Goal: Transaction & Acquisition: Purchase product/service

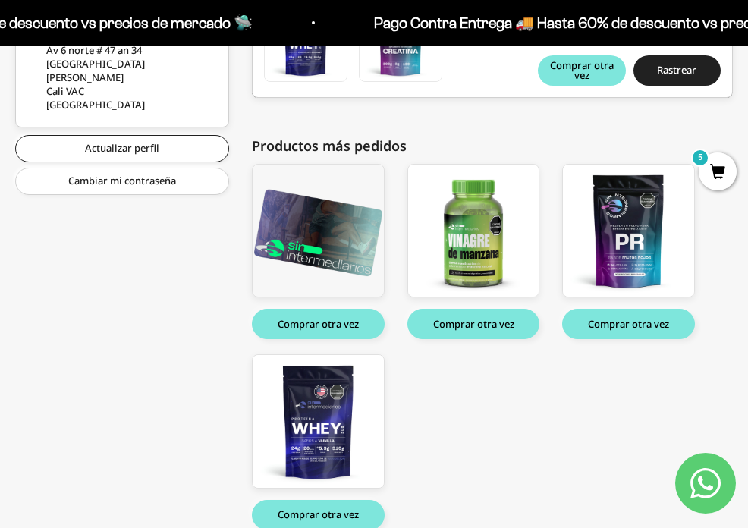
scroll to position [537, 0]
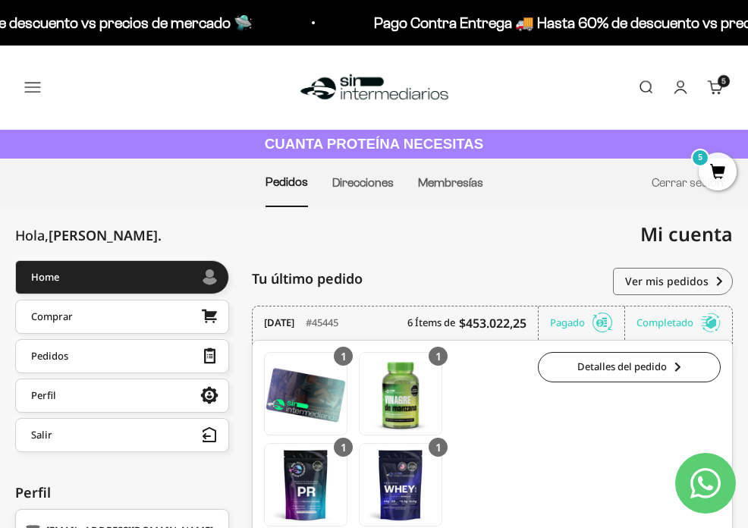
click at [721, 182] on span "5" at bounding box center [718, 171] width 38 height 38
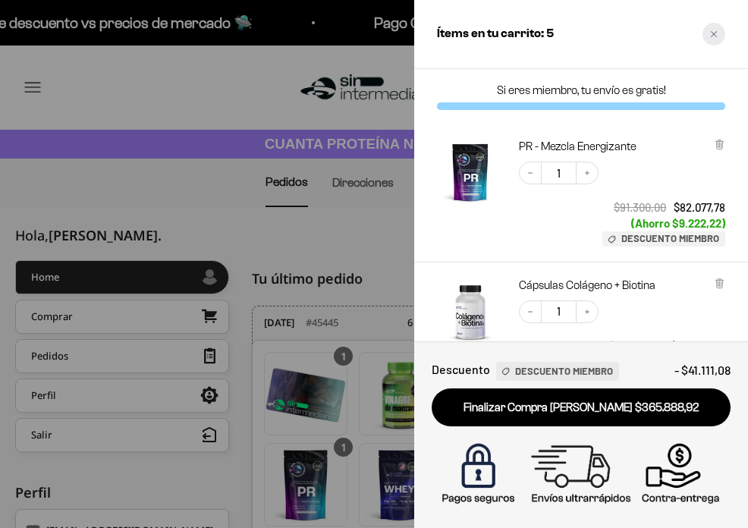
click at [712, 39] on div "Close cart" at bounding box center [713, 34] width 23 height 23
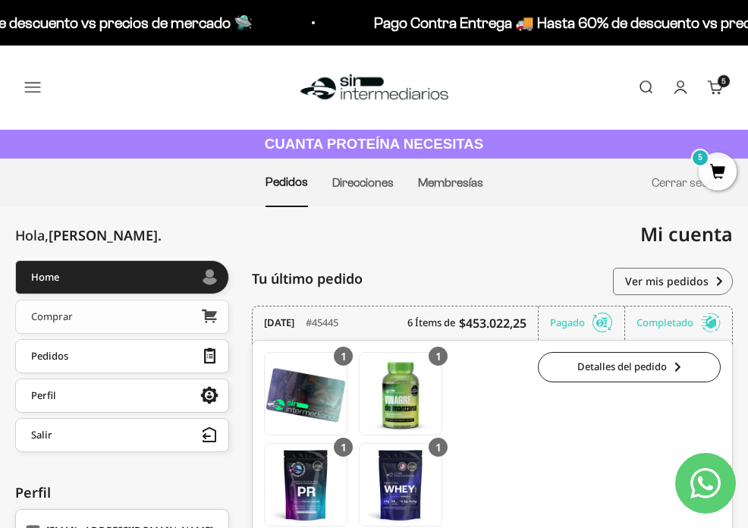
click at [58, 317] on div "Comprar" at bounding box center [52, 316] width 42 height 11
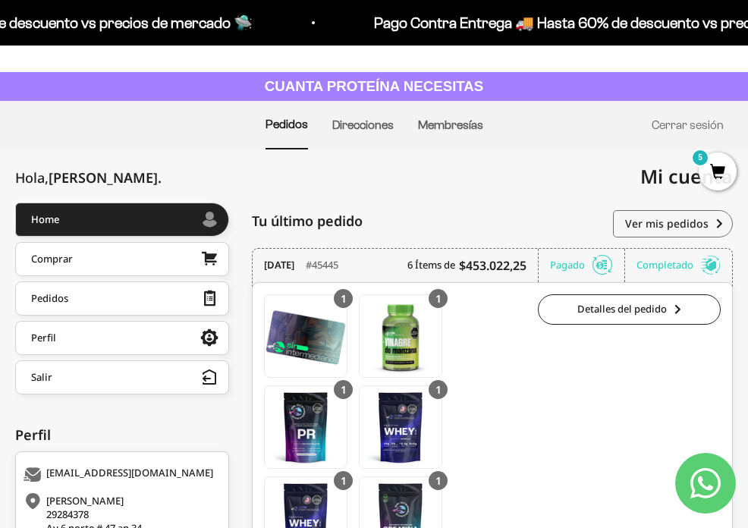
scroll to position [64, 0]
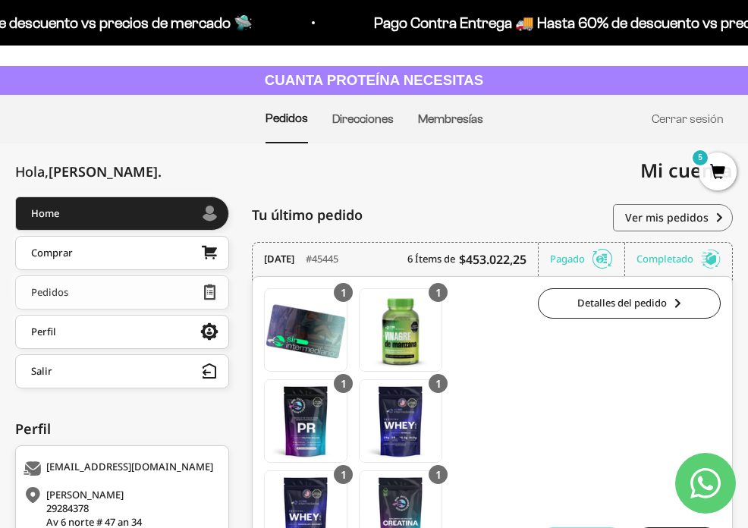
click at [103, 297] on link "Pedidos" at bounding box center [122, 292] width 214 height 34
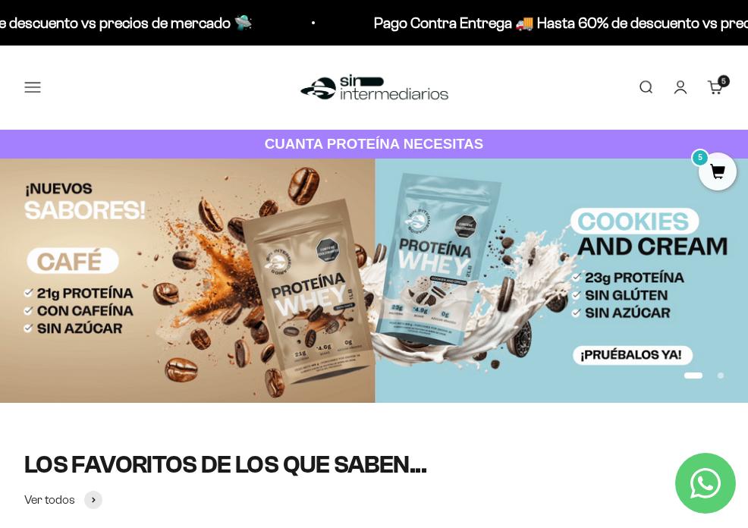
click at [38, 87] on button "Menú" at bounding box center [32, 87] width 17 height 17
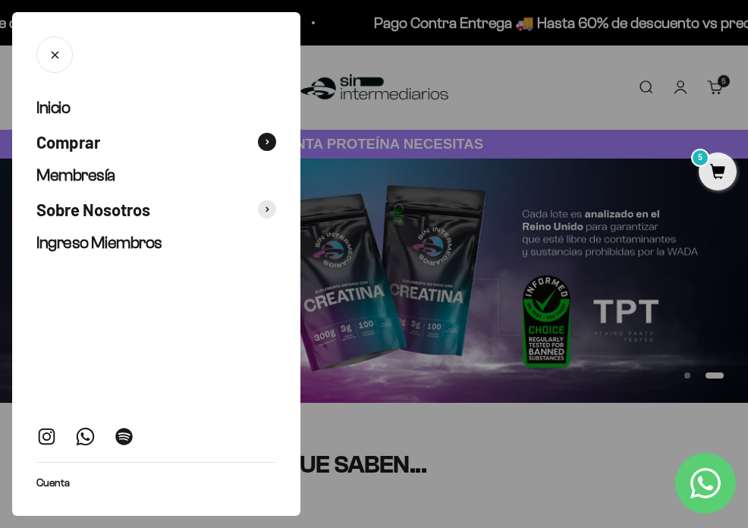
click at [70, 145] on span "Comprar" at bounding box center [68, 142] width 64 height 22
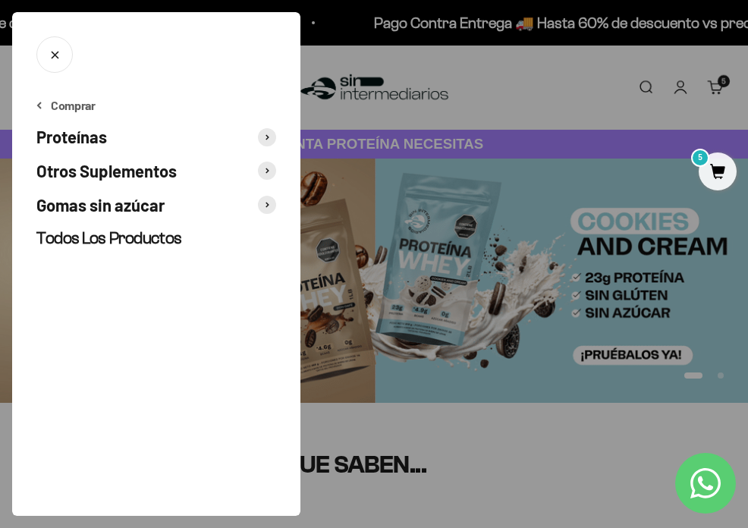
click at [75, 130] on span "Proteínas" at bounding box center [71, 137] width 71 height 22
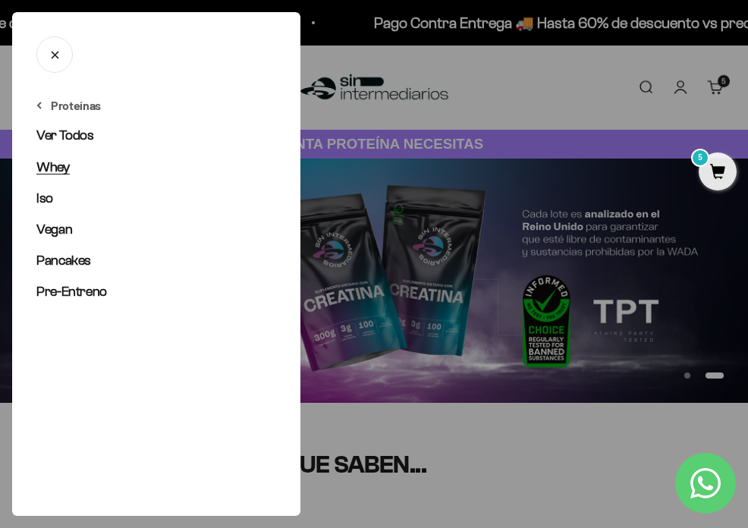
click at [49, 167] on span "Whey" at bounding box center [52, 166] width 33 height 15
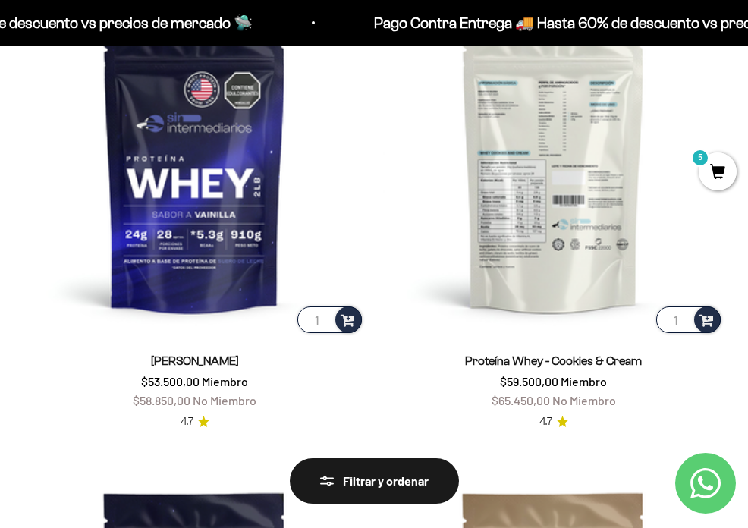
scroll to position [250, 0]
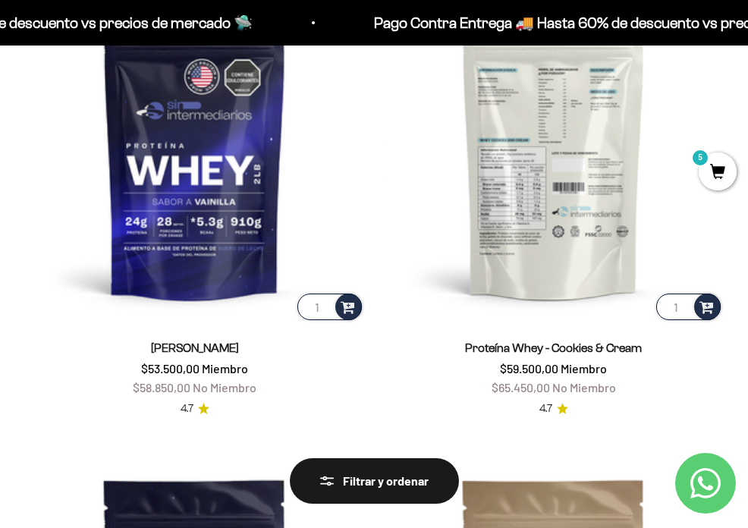
click at [682, 306] on input "1" at bounding box center [688, 307] width 64 height 27
click at [708, 305] on span at bounding box center [706, 305] width 14 height 17
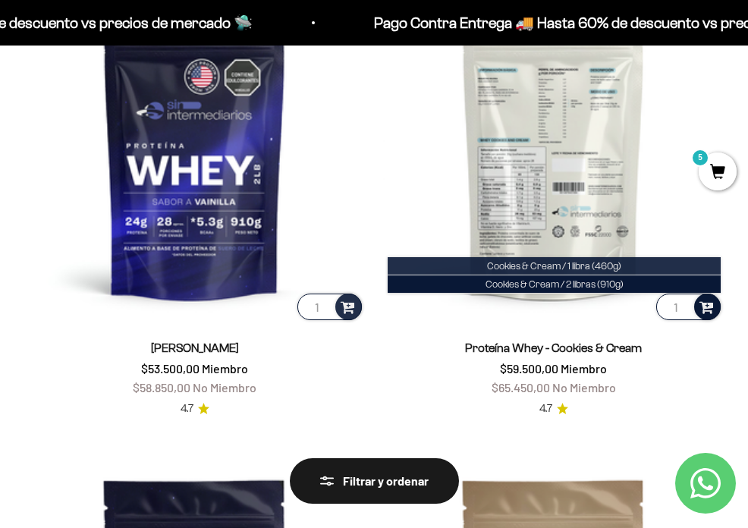
click at [634, 259] on li "Cookies & Cream / 1 libra (460g)" at bounding box center [554, 266] width 333 height 18
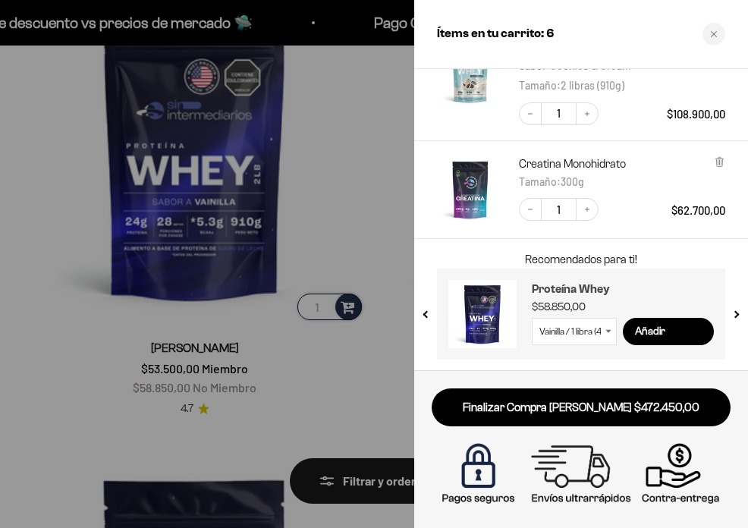
scroll to position [523, 0]
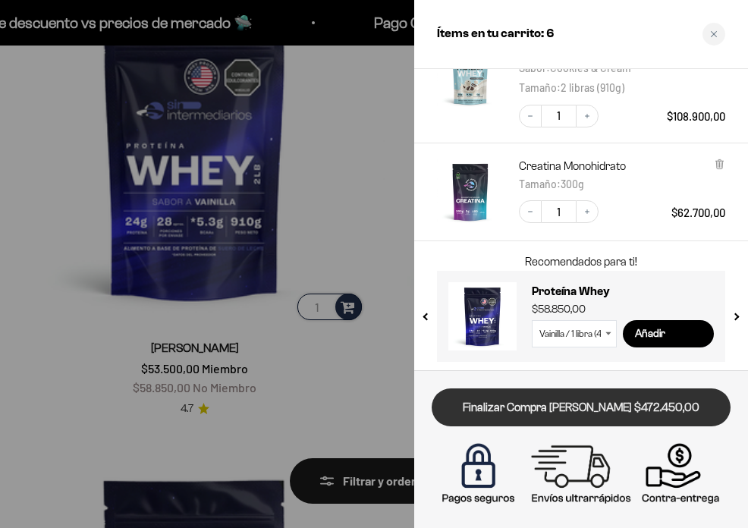
click at [579, 403] on link "Finalizar Compra [PERSON_NAME] $472.450,00" at bounding box center [581, 407] width 299 height 39
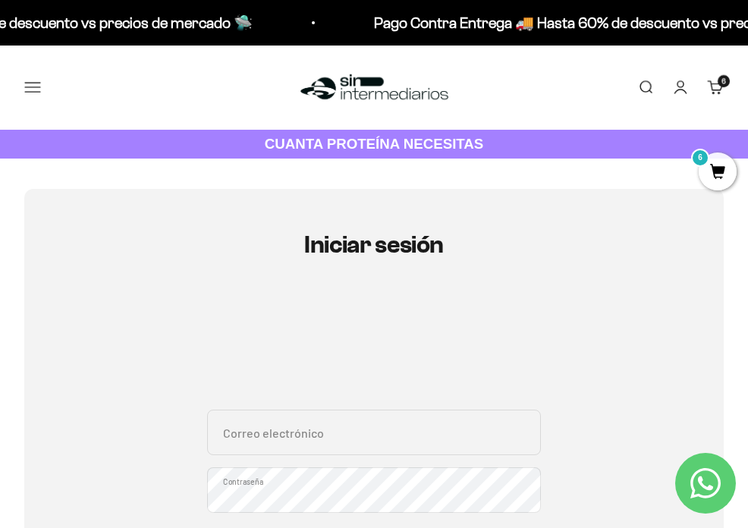
type input "[EMAIL_ADDRESS][DOMAIN_NAME]"
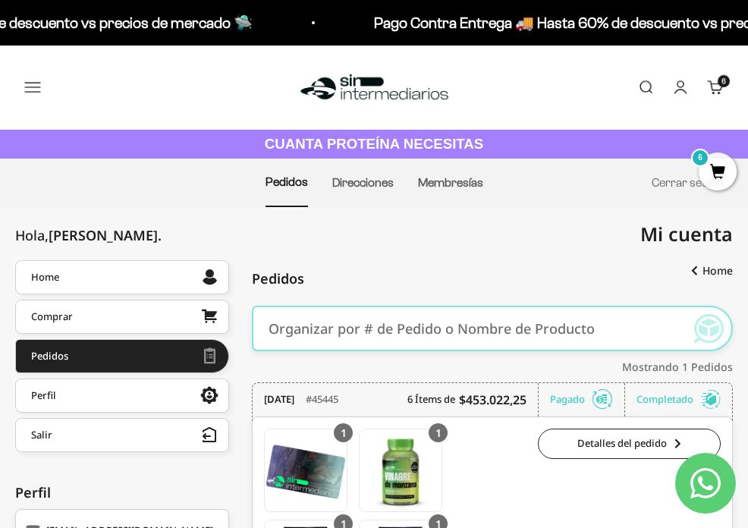
click at [717, 168] on span "6" at bounding box center [718, 171] width 38 height 38
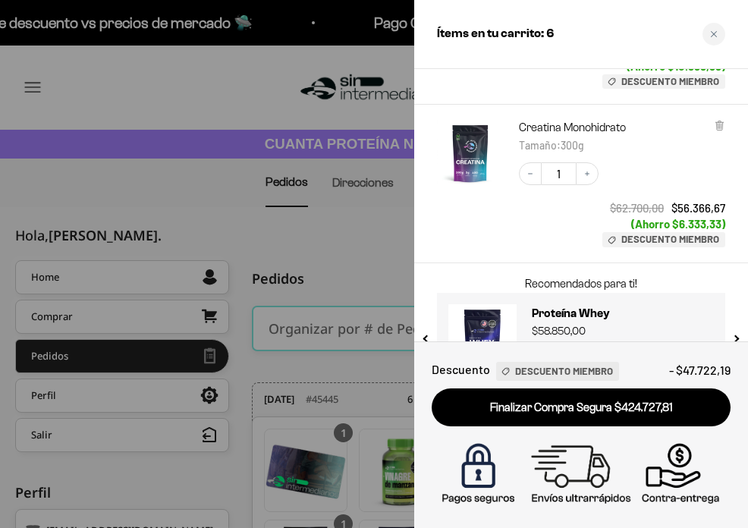
scroll to position [833, 0]
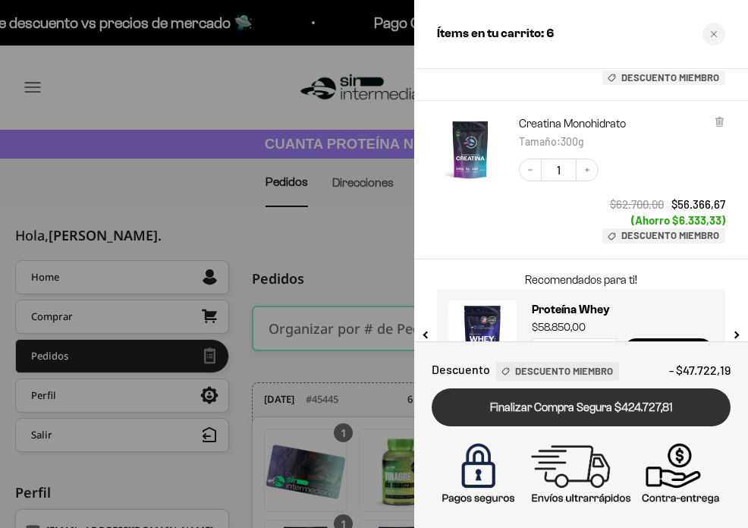
click at [581, 404] on link "Finalizar Compra Segura $424.727,81" at bounding box center [581, 407] width 299 height 39
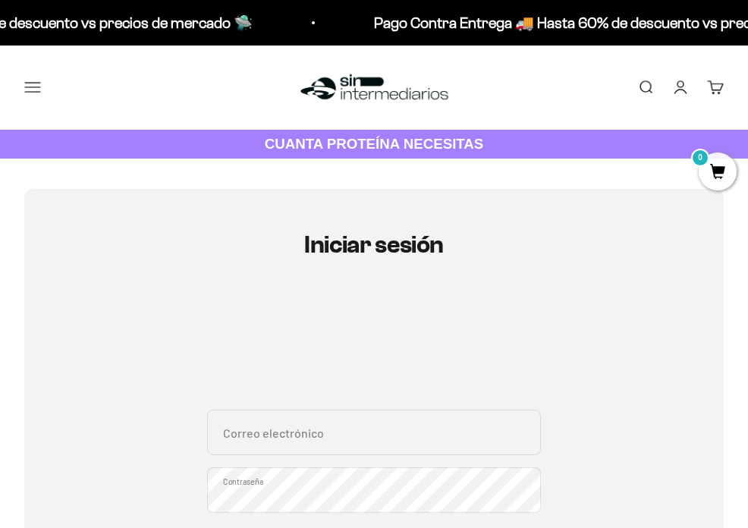
click at [27, 88] on button "Menú" at bounding box center [32, 87] width 17 height 17
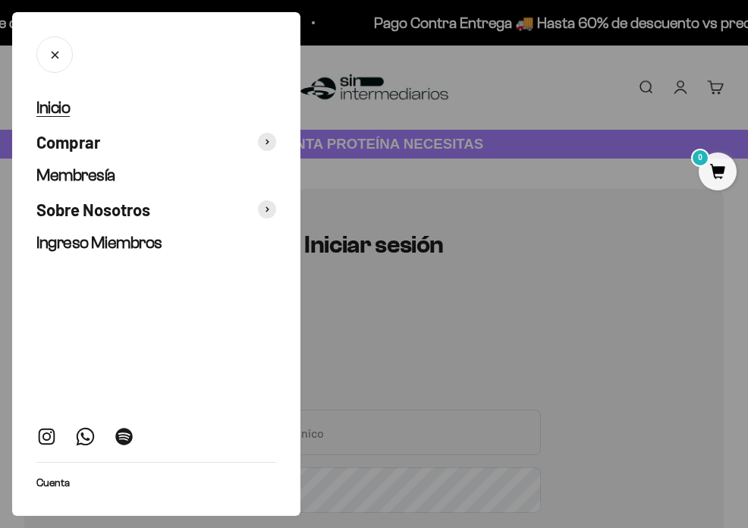
scroll to position [3, 0]
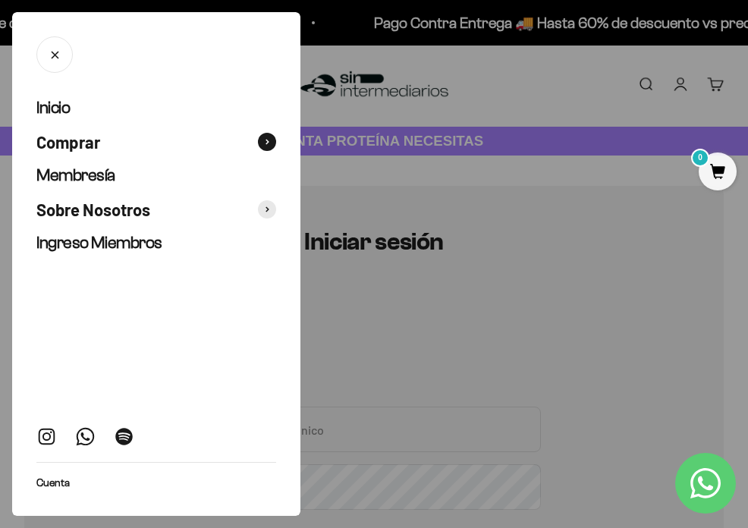
click at [66, 140] on span "Comprar" at bounding box center [68, 142] width 64 height 22
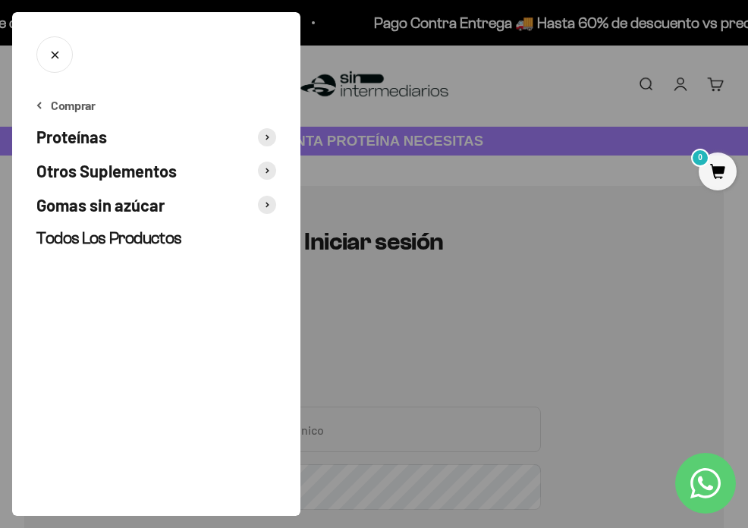
click at [266, 174] on span at bounding box center [267, 171] width 18 height 18
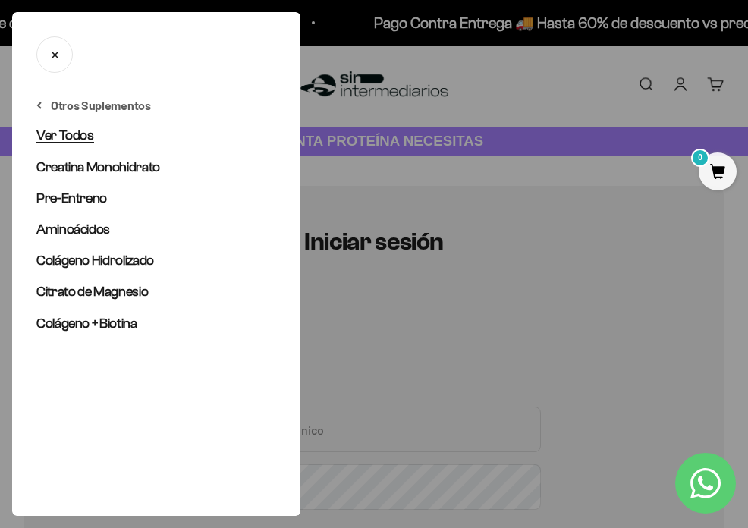
click at [61, 135] on span "Ver Todos" at bounding box center [65, 134] width 58 height 15
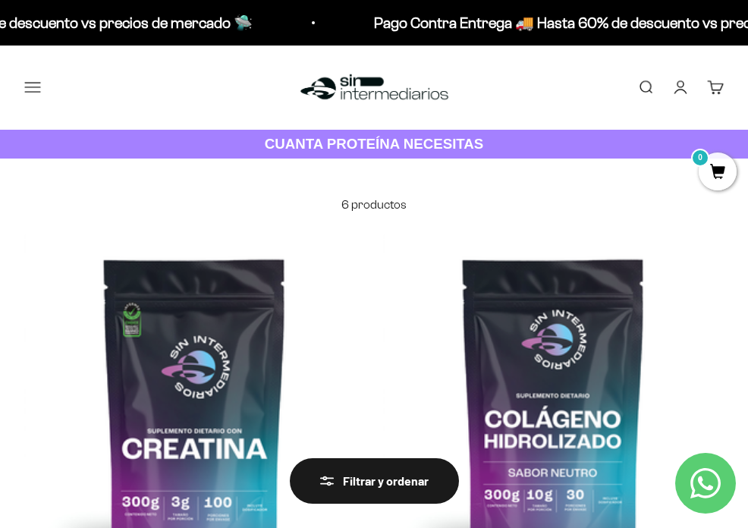
click at [34, 86] on button "Menú" at bounding box center [32, 87] width 17 height 17
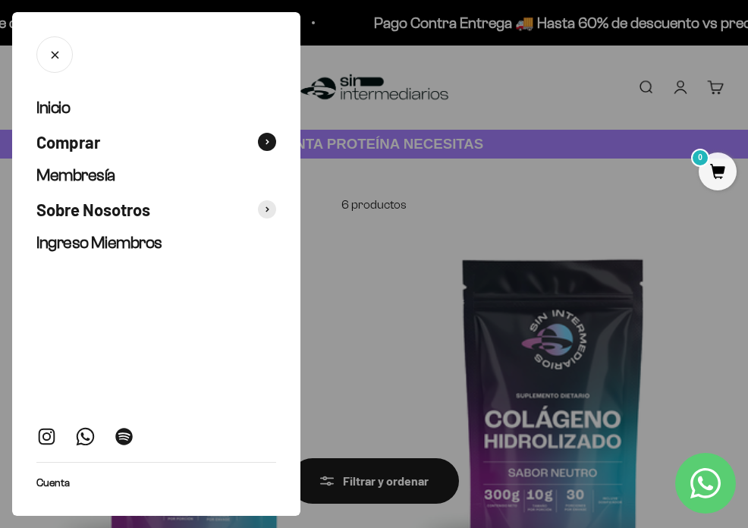
click at [64, 141] on span "Comprar" at bounding box center [68, 142] width 64 height 22
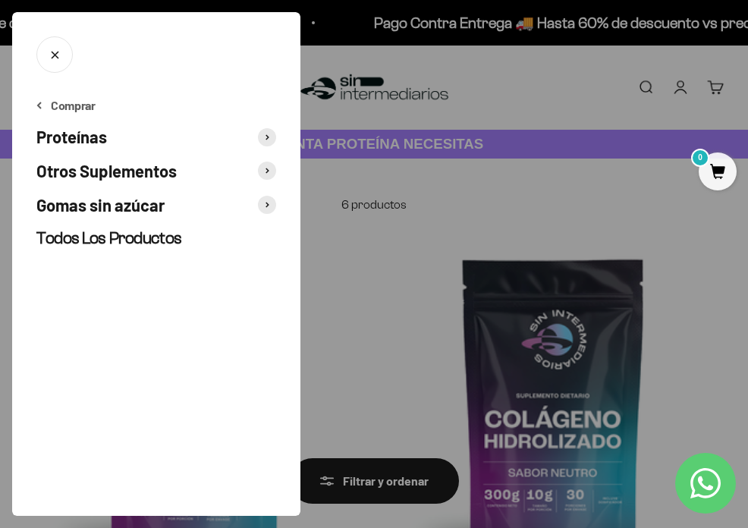
click at [75, 203] on span "Gomas sin azúcar" at bounding box center [100, 205] width 128 height 22
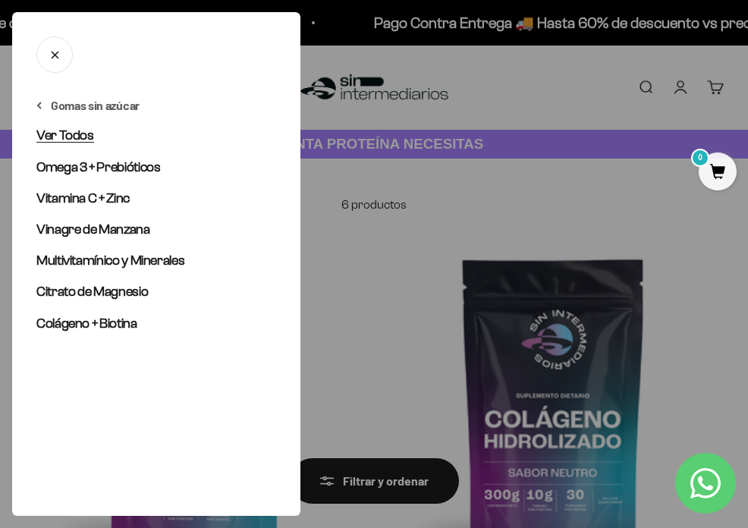
click at [72, 133] on span "Ver Todos" at bounding box center [65, 134] width 58 height 15
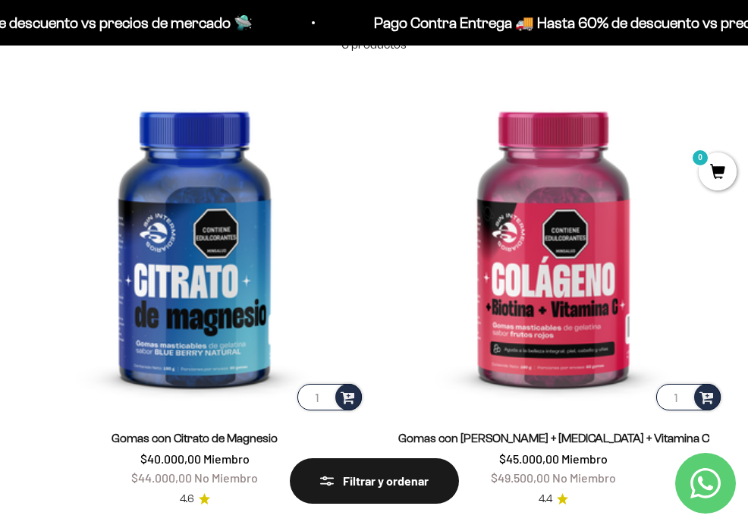
scroll to position [159, 0]
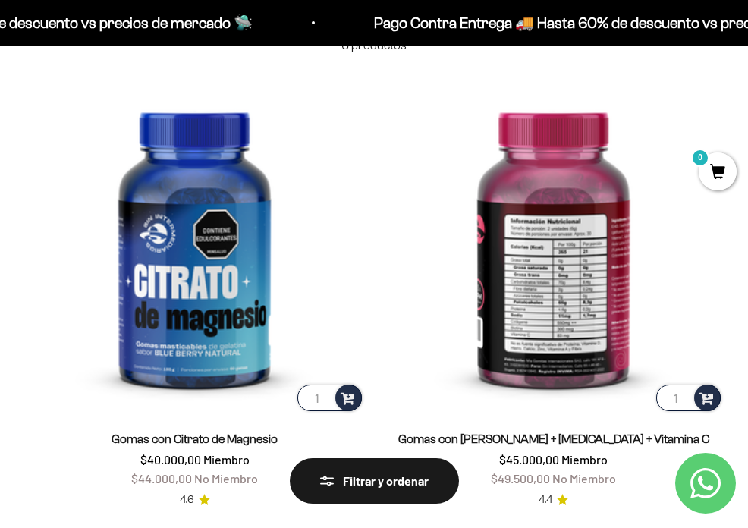
click at [544, 240] on img at bounding box center [553, 244] width 341 height 341
